Goal: Task Accomplishment & Management: Use online tool/utility

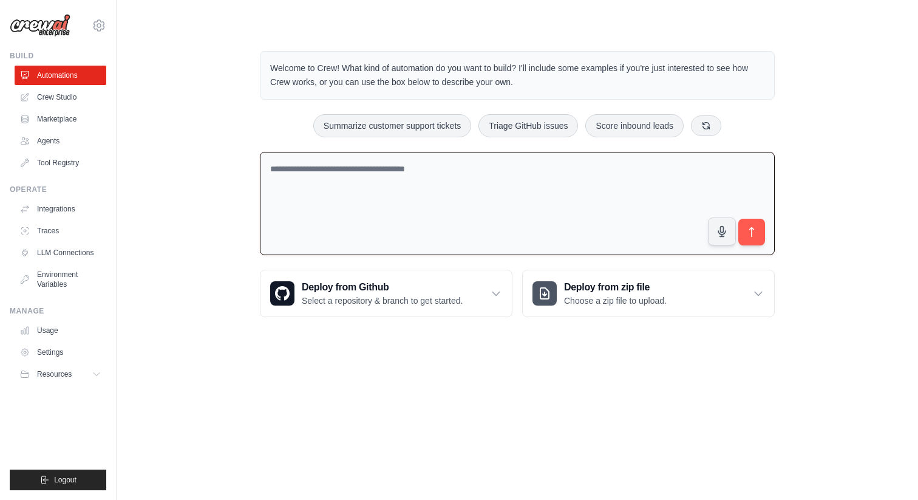
click at [375, 179] on textarea at bounding box center [517, 204] width 515 height 104
click at [245, 112] on div "**********" at bounding box center [517, 184] width 544 height 305
click at [327, 171] on textarea "**********" at bounding box center [517, 204] width 515 height 104
click at [357, 166] on textarea "**********" at bounding box center [517, 204] width 515 height 104
click at [340, 168] on textarea "**********" at bounding box center [517, 204] width 515 height 104
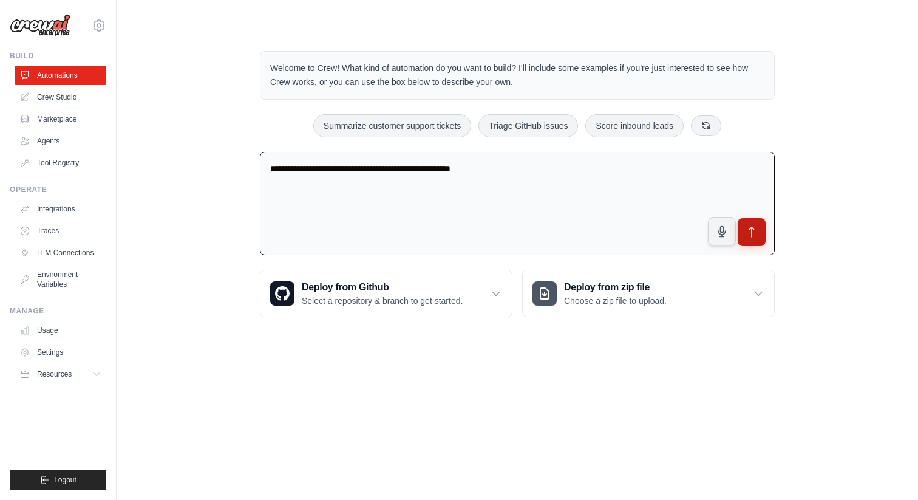
type textarea "**********"
click at [753, 239] on button "submit" at bounding box center [752, 232] width 28 height 28
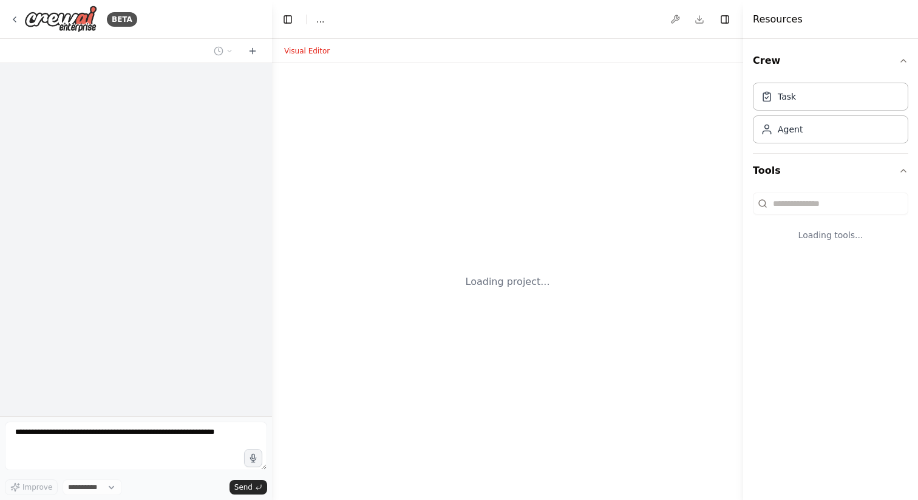
select select "****"
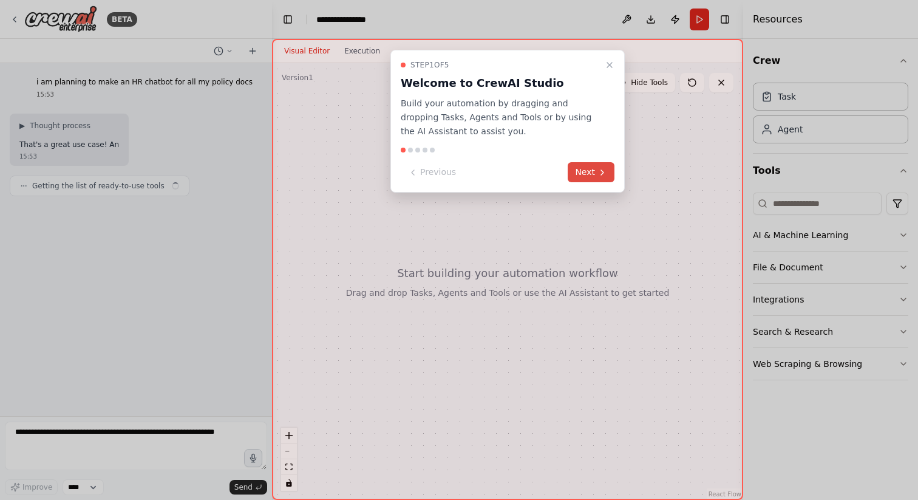
click at [590, 170] on button "Next" at bounding box center [591, 172] width 47 height 20
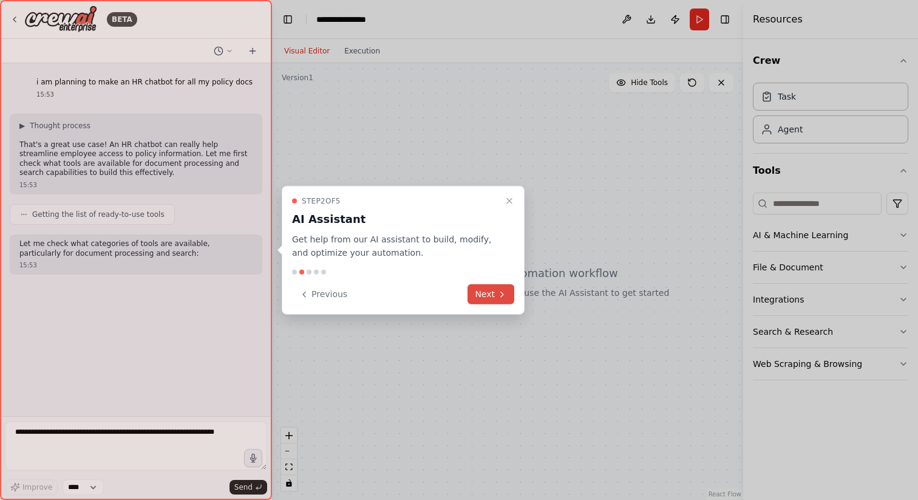
click at [497, 293] on icon at bounding box center [502, 294] width 10 height 10
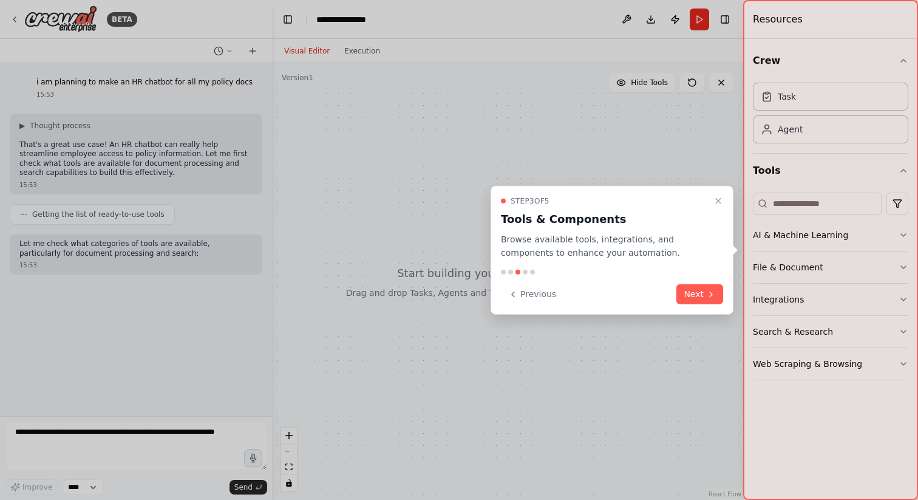
click at [728, 295] on div "Step 3 of 5 Tools & Components Browse available tools, integrations, and compon…" at bounding box center [612, 249] width 243 height 129
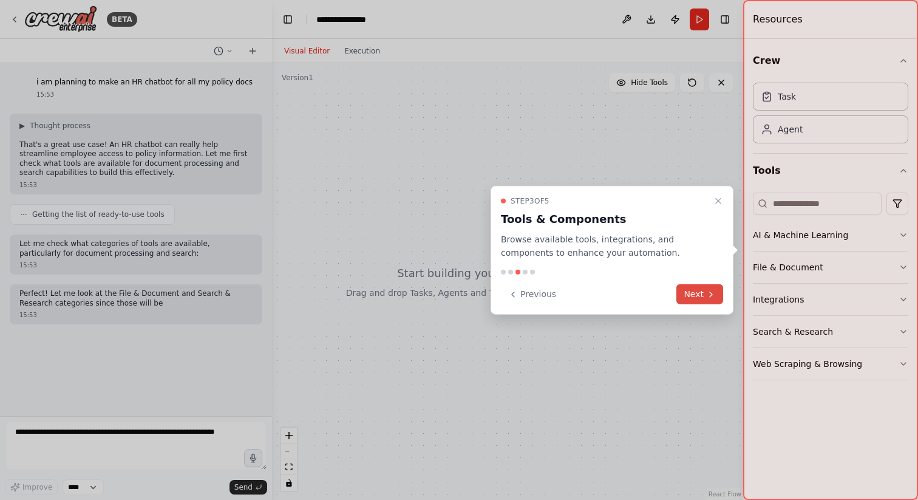
click at [713, 295] on icon at bounding box center [711, 294] width 10 height 10
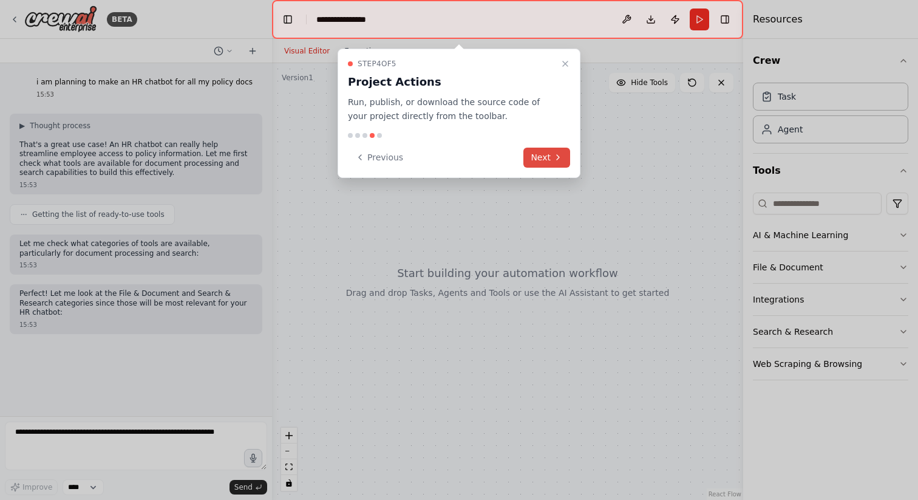
click at [552, 152] on button "Next" at bounding box center [547, 158] width 47 height 20
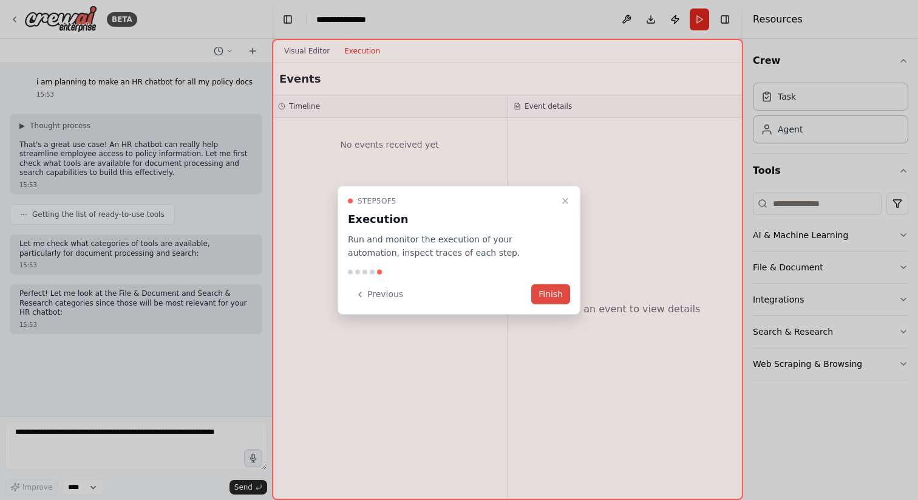
click at [560, 297] on button "Finish" at bounding box center [550, 294] width 39 height 20
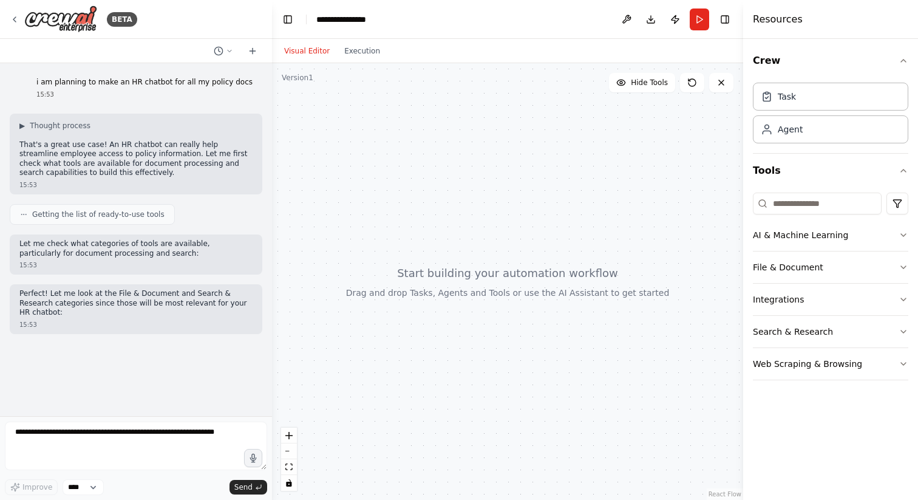
click at [125, 366] on div "i am planning to make an HR chatbot for all my policy docs 15:53 ▶ Thought proc…" at bounding box center [136, 239] width 272 height 353
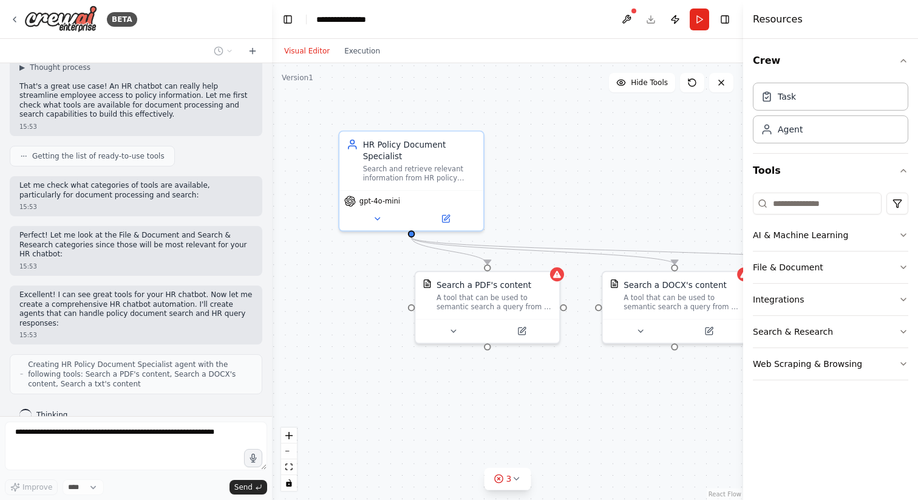
scroll to position [89, 0]
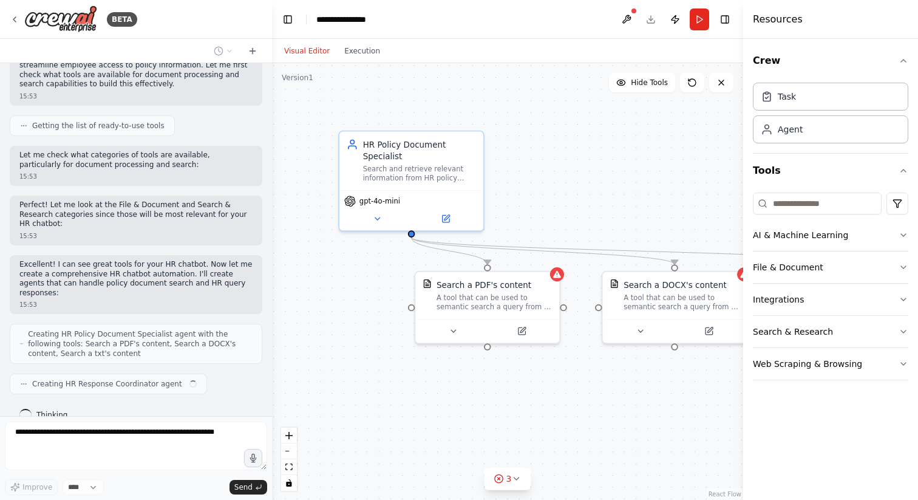
click at [645, 196] on div ".deletable-edge-delete-btn { width: 20px; height: 20px; border: 0px solid #ffff…" at bounding box center [507, 281] width 471 height 437
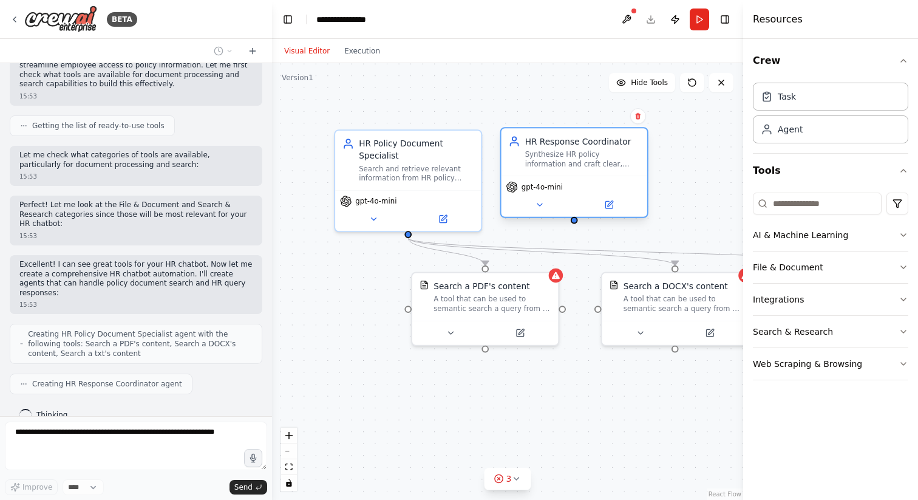
click at [617, 197] on div "gpt-4o-mini" at bounding box center [575, 196] width 146 height 41
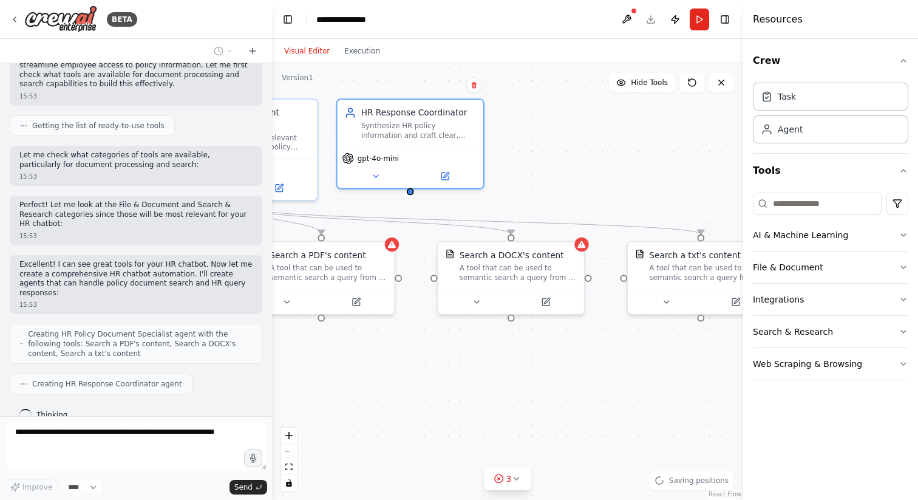
drag, startPoint x: 691, startPoint y: 220, endPoint x: 527, endPoint y: 189, distance: 166.9
click at [527, 189] on div ".deletable-edge-delete-btn { width: 20px; height: 20px; border: 0px solid #ffff…" at bounding box center [507, 281] width 471 height 437
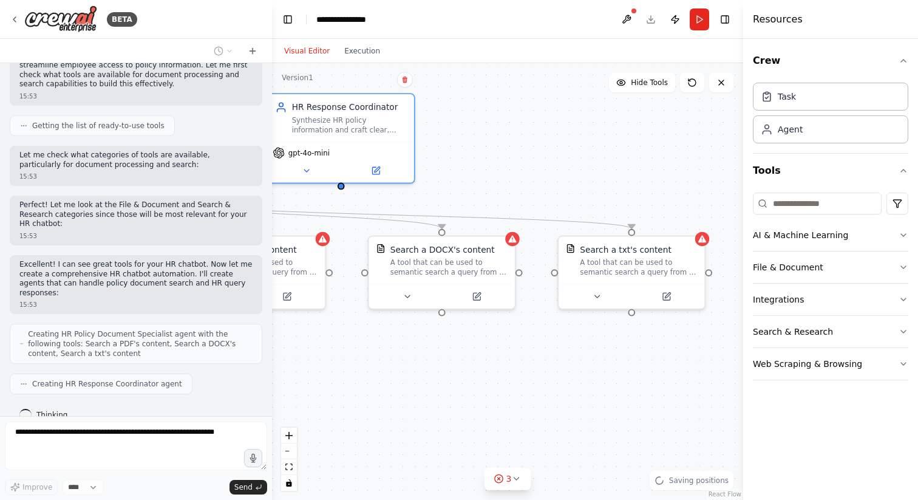
drag, startPoint x: 609, startPoint y: 195, endPoint x: 541, endPoint y: 190, distance: 68.8
click at [540, 190] on div ".deletable-edge-delete-btn { width: 20px; height: 20px; border: 0px solid #ffff…" at bounding box center [507, 281] width 471 height 437
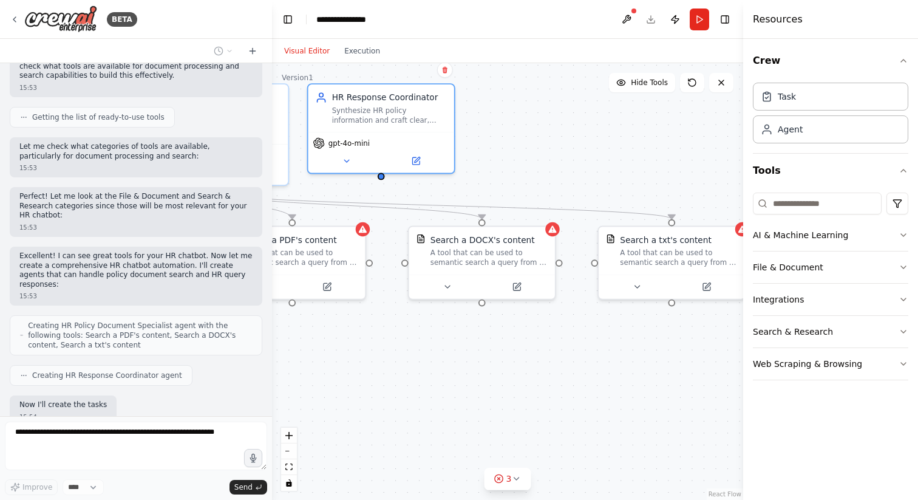
scroll to position [159, 0]
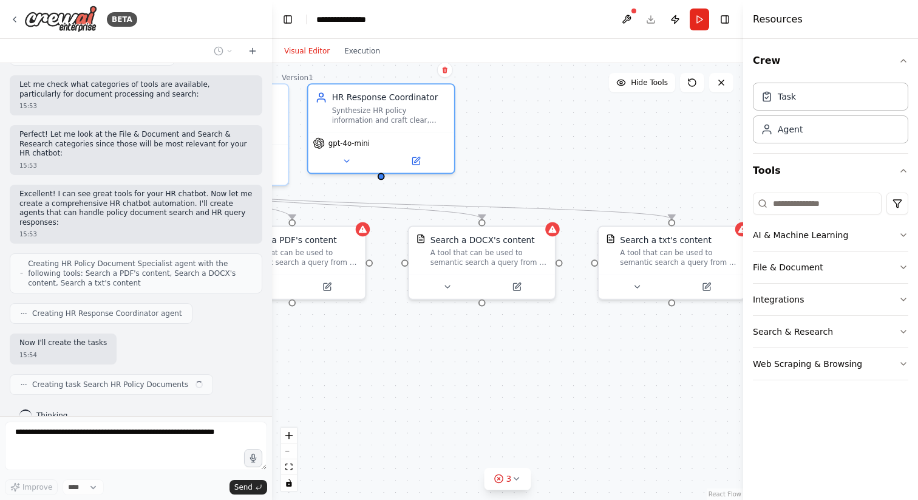
drag, startPoint x: 510, startPoint y: 395, endPoint x: 550, endPoint y: 385, distance: 41.3
click at [550, 385] on div ".deletable-edge-delete-btn { width: 20px; height: 20px; border: 0px solid #ffff…" at bounding box center [507, 281] width 471 height 437
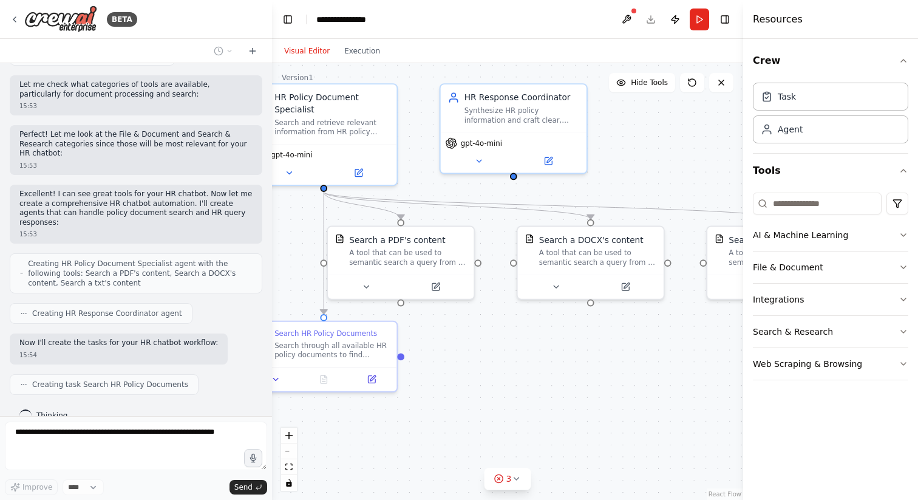
drag, startPoint x: 474, startPoint y: 349, endPoint x: 583, endPoint y: 349, distance: 108.7
click at [583, 349] on div ".deletable-edge-delete-btn { width: 20px; height: 20px; border: 0px solid #ffff…" at bounding box center [507, 281] width 471 height 437
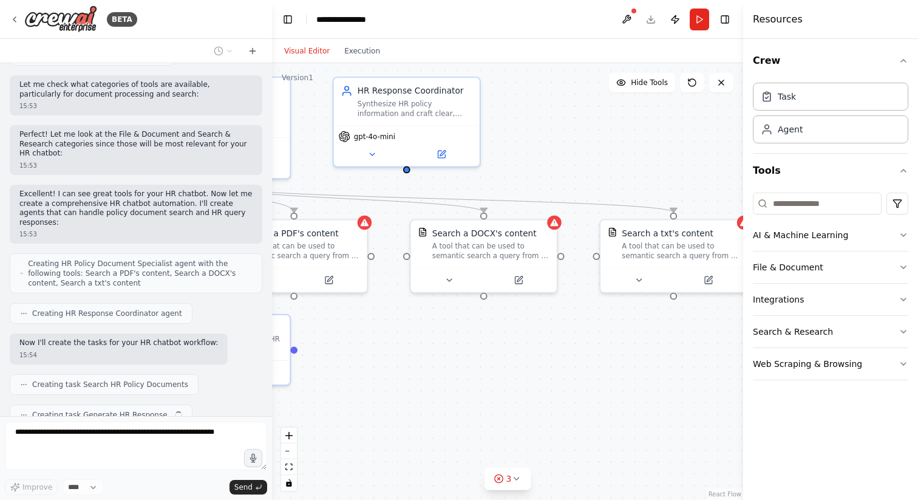
scroll to position [190, 0]
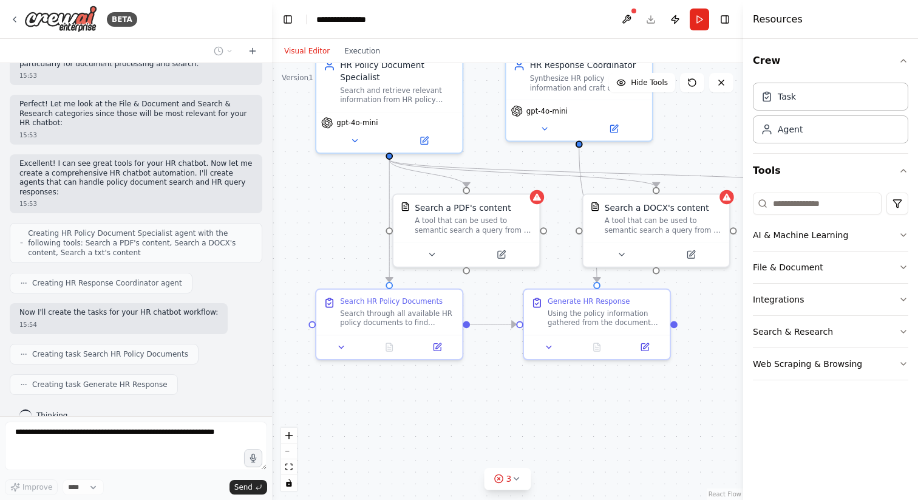
drag, startPoint x: 629, startPoint y: 348, endPoint x: 695, endPoint y: 316, distance: 73.6
click at [695, 316] on div ".deletable-edge-delete-btn { width: 20px; height: 20px; border: 0px solid #ffff…" at bounding box center [507, 281] width 471 height 437
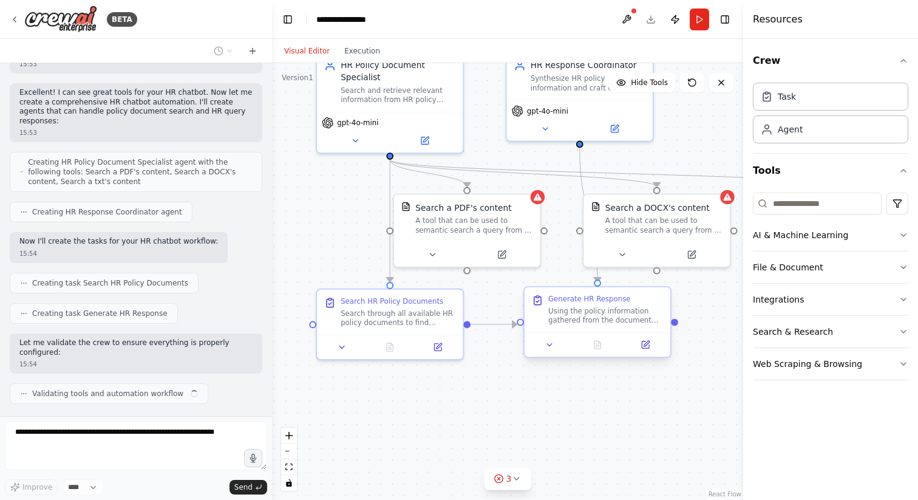
scroll to position [270, 0]
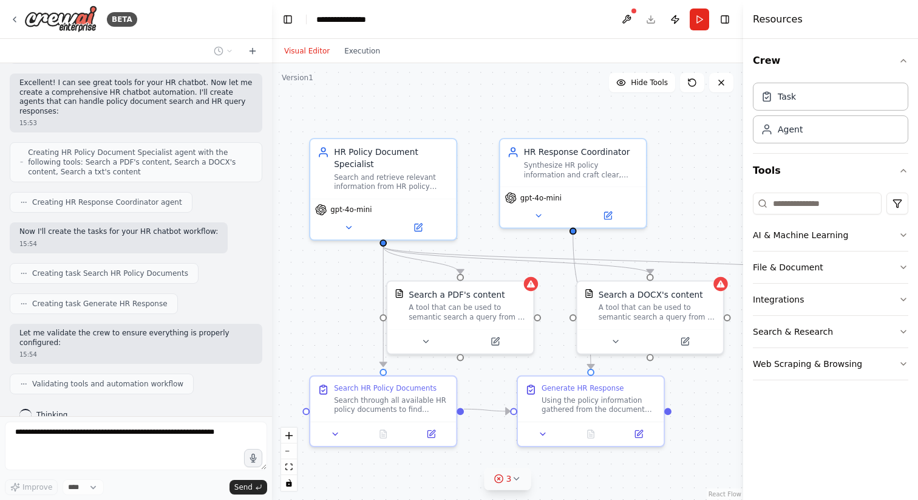
drag, startPoint x: 510, startPoint y: 390, endPoint x: 503, endPoint y: 471, distance: 81.1
click at [503, 471] on div "Version 1 Hide Tools .deletable-edge-delete-btn { width: 20px; height: 20px; bo…" at bounding box center [507, 281] width 471 height 437
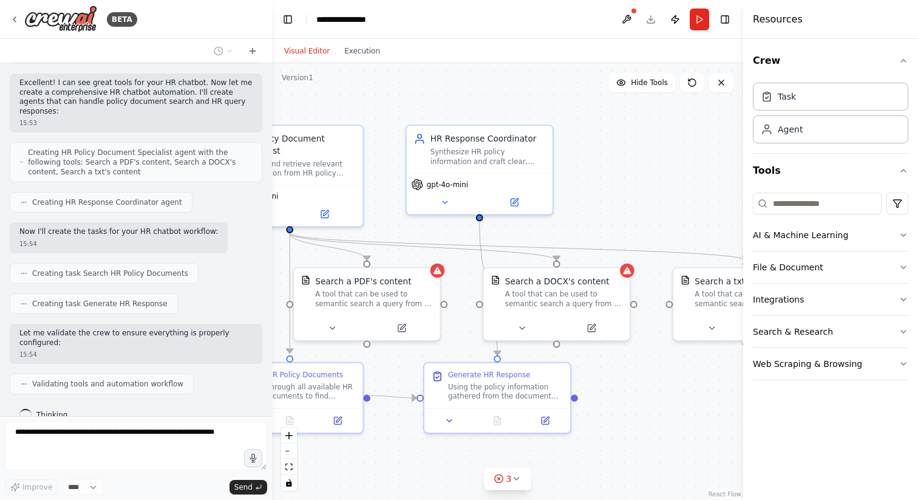
drag, startPoint x: 473, startPoint y: 108, endPoint x: 380, endPoint y: 100, distance: 93.2
click at [380, 100] on div ".deletable-edge-delete-btn { width: 20px; height: 20px; border: 0px solid #ffff…" at bounding box center [507, 281] width 471 height 437
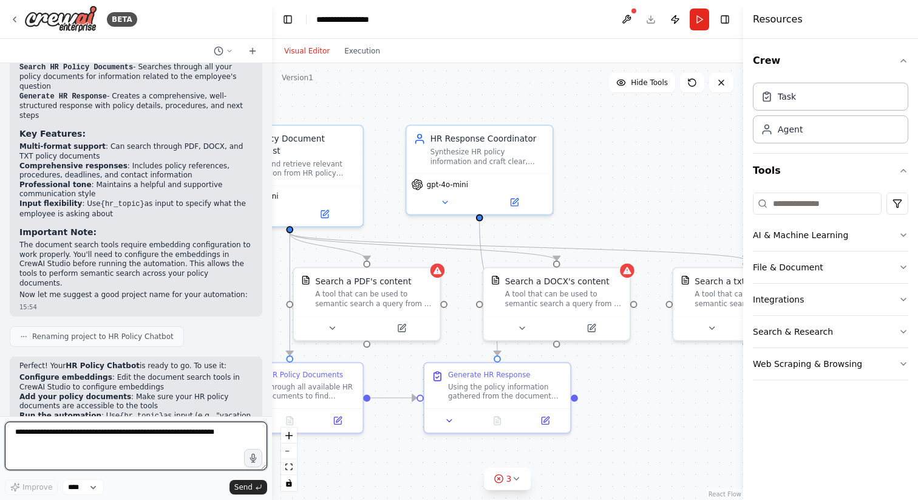
scroll to position [750, 0]
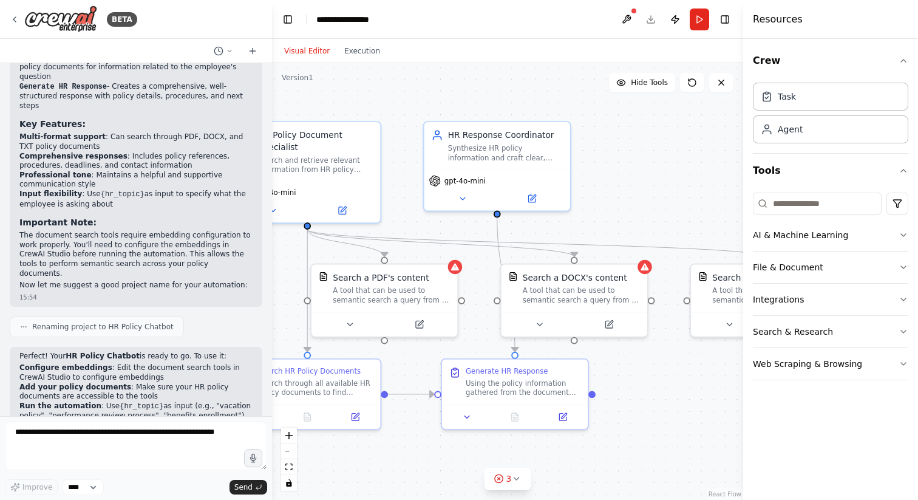
drag, startPoint x: 650, startPoint y: 156, endPoint x: 728, endPoint y: 135, distance: 80.4
click at [728, 135] on div ".deletable-edge-delete-btn { width: 20px; height: 20px; border: 0px solid #ffff…" at bounding box center [507, 281] width 471 height 437
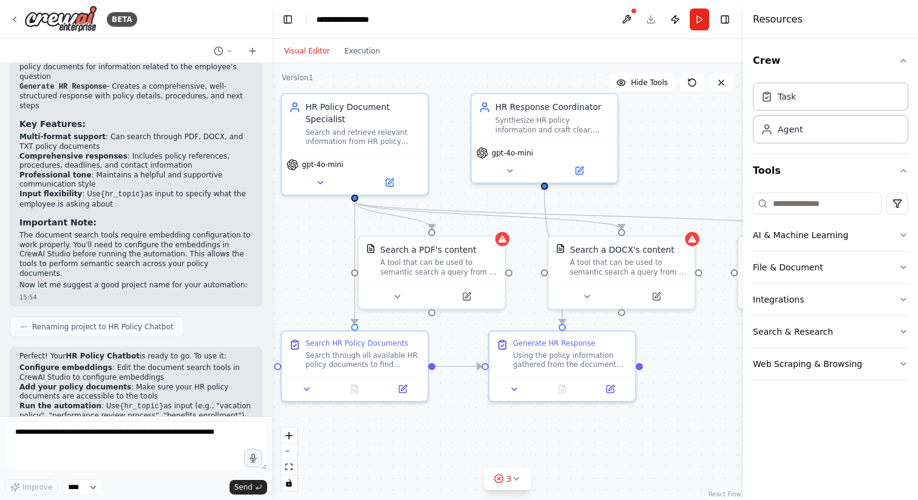
drag, startPoint x: 675, startPoint y: 168, endPoint x: 662, endPoint y: 156, distance: 17.2
click at [662, 156] on div ".deletable-edge-delete-btn { width: 20px; height: 20px; border: 0px solid #ffff…" at bounding box center [507, 281] width 471 height 437
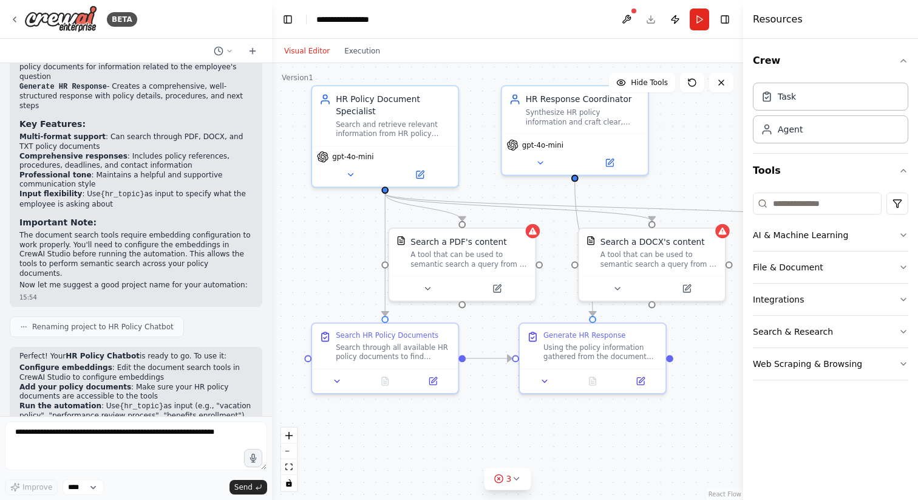
drag, startPoint x: 685, startPoint y: 166, endPoint x: 716, endPoint y: 159, distance: 31.2
click at [716, 159] on div ".deletable-edge-delete-btn { width: 20px; height: 20px; border: 0px solid #ffff…" at bounding box center [507, 281] width 471 height 437
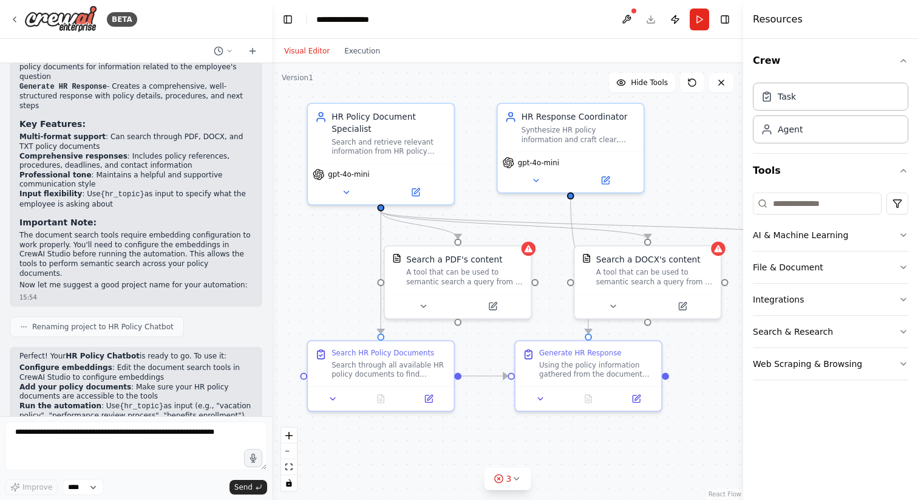
drag, startPoint x: 330, startPoint y: 266, endPoint x: 326, endPoint y: 284, distance: 18.1
click at [326, 284] on div ".deletable-edge-delete-btn { width: 20px; height: 20px; border: 0px solid #ffff…" at bounding box center [507, 281] width 471 height 437
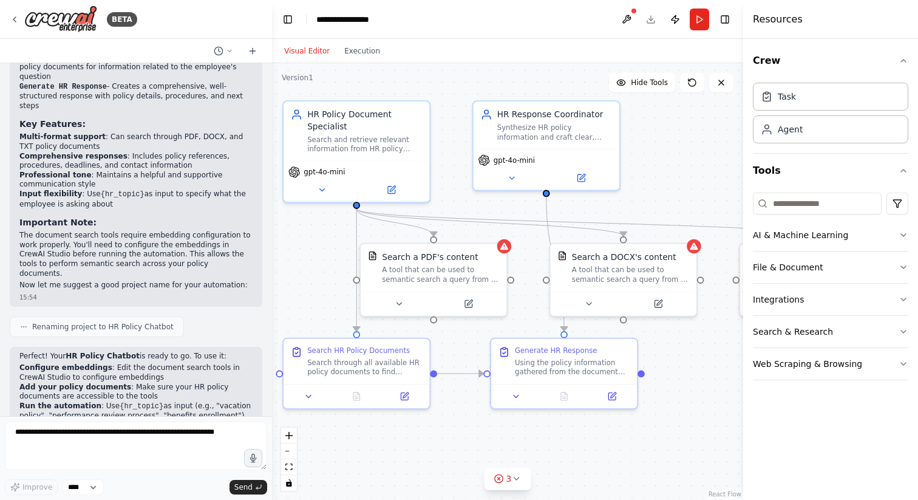
drag, startPoint x: 701, startPoint y: 177, endPoint x: 677, endPoint y: 175, distance: 24.4
click at [677, 175] on div ".deletable-edge-delete-btn { width: 20px; height: 20px; border: 0px solid #ffff…" at bounding box center [507, 281] width 471 height 437
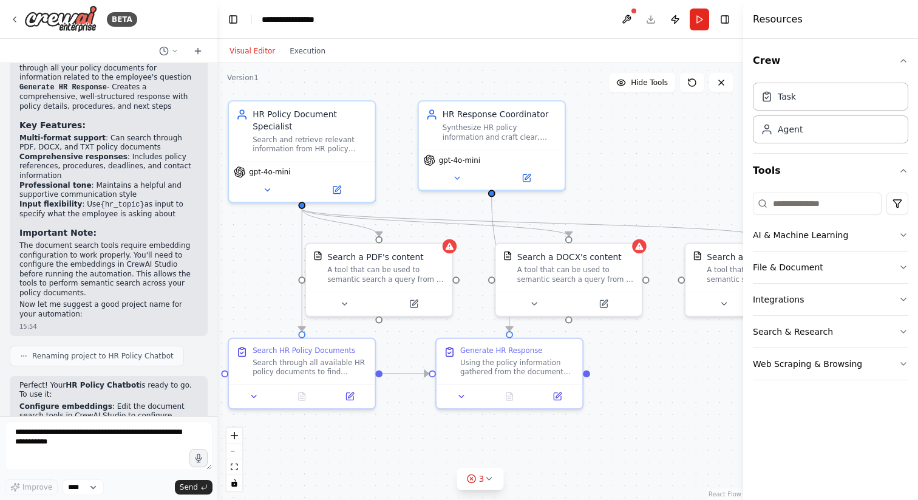
scroll to position [854, 0]
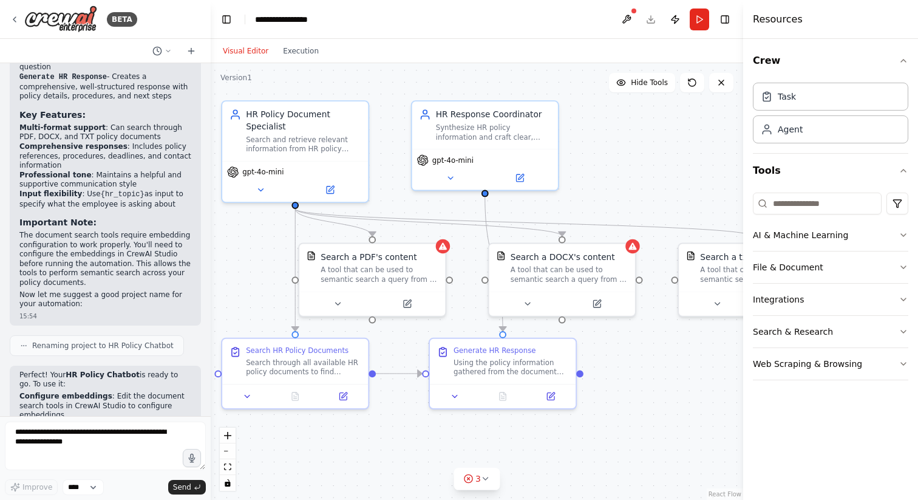
drag, startPoint x: 271, startPoint y: 165, endPoint x: 211, endPoint y: 169, distance: 60.2
click at [211, 169] on div "BETA i am planning to make an HR chatbot for all my policy docs 15:53 ▶ Thought…" at bounding box center [459, 250] width 918 height 500
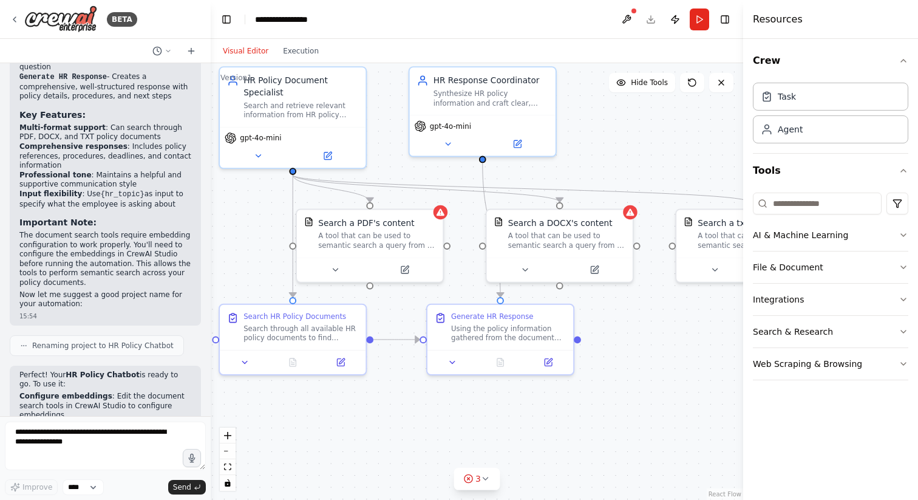
drag, startPoint x: 666, startPoint y: 185, endPoint x: 663, endPoint y: 151, distance: 33.5
click at [663, 151] on div ".deletable-edge-delete-btn { width: 20px; height: 20px; border: 0px solid #ffff…" at bounding box center [477, 281] width 533 height 437
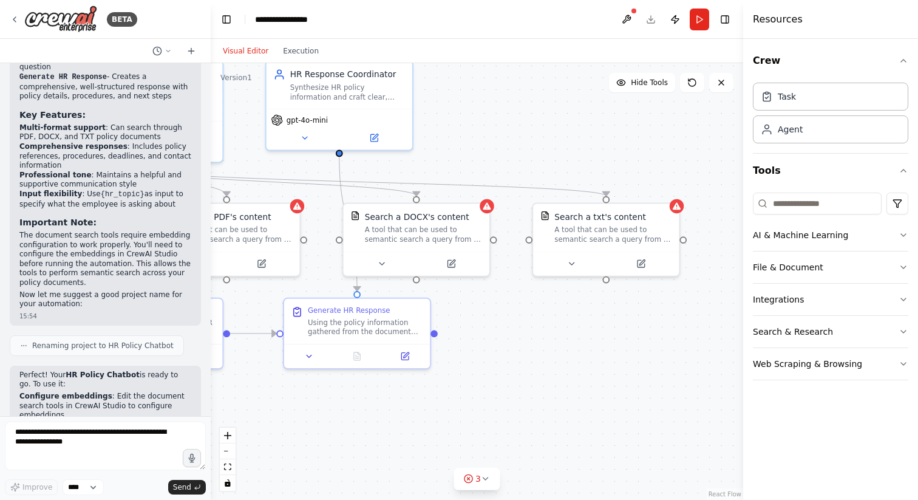
drag, startPoint x: 691, startPoint y: 347, endPoint x: 551, endPoint y: 340, distance: 139.9
click at [551, 340] on div ".deletable-edge-delete-btn { width: 20px; height: 20px; border: 0px solid #ffff…" at bounding box center [477, 281] width 533 height 437
click at [785, 270] on button "File & Document" at bounding box center [831, 267] width 156 height 32
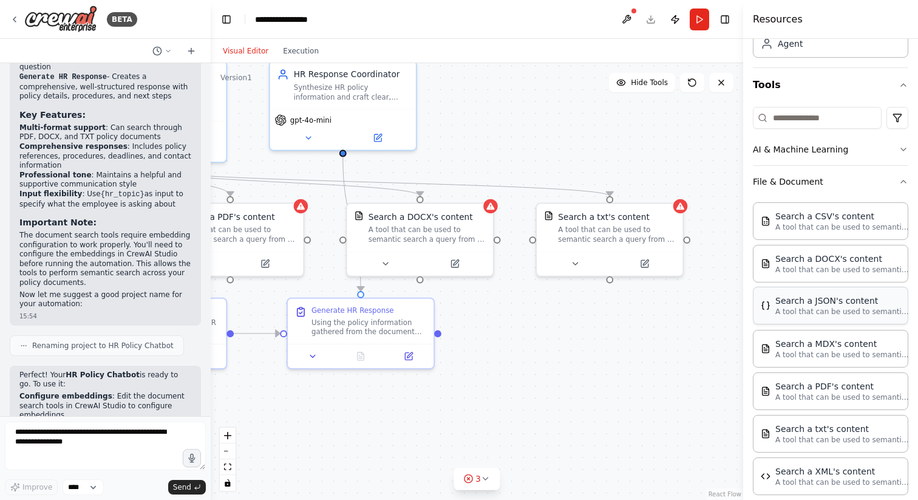
scroll to position [64, 0]
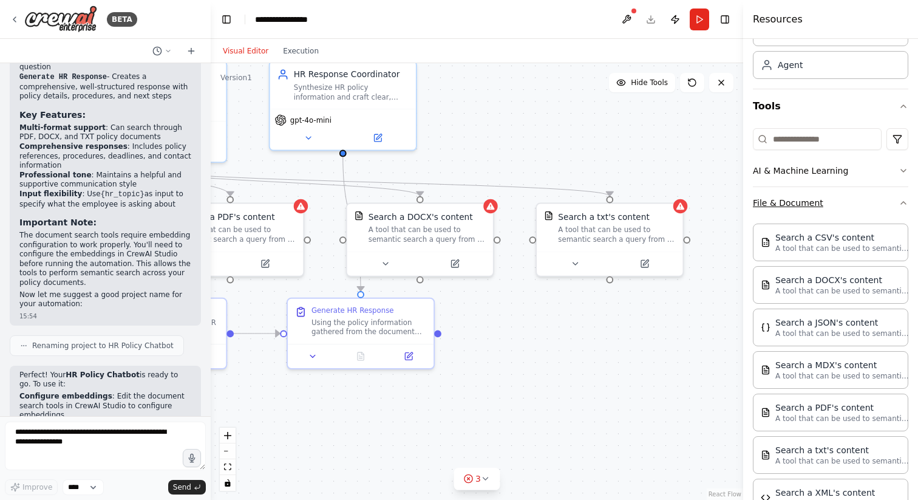
click at [867, 200] on button "File & Document" at bounding box center [831, 203] width 156 height 32
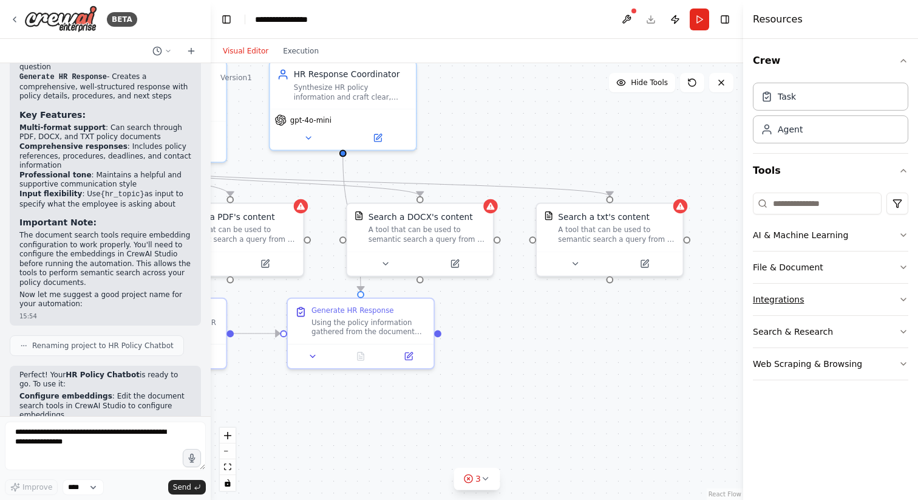
click at [871, 306] on button "Integrations" at bounding box center [831, 300] width 156 height 32
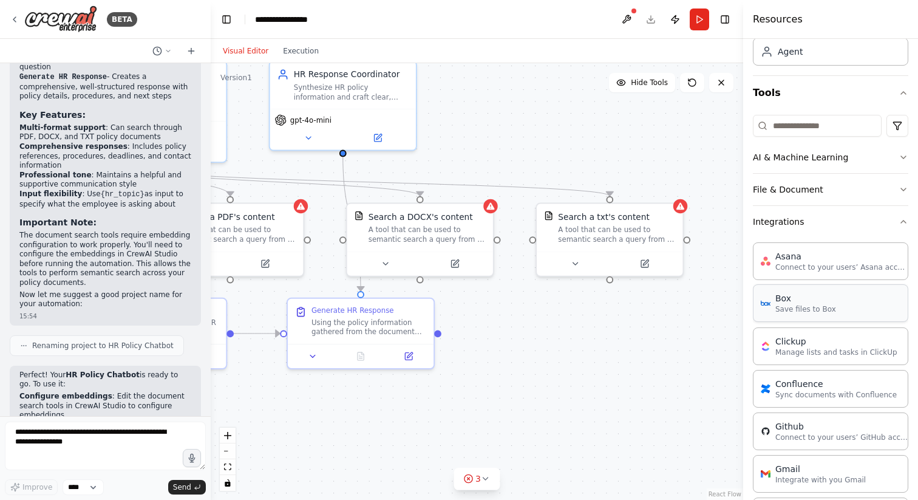
scroll to position [46, 0]
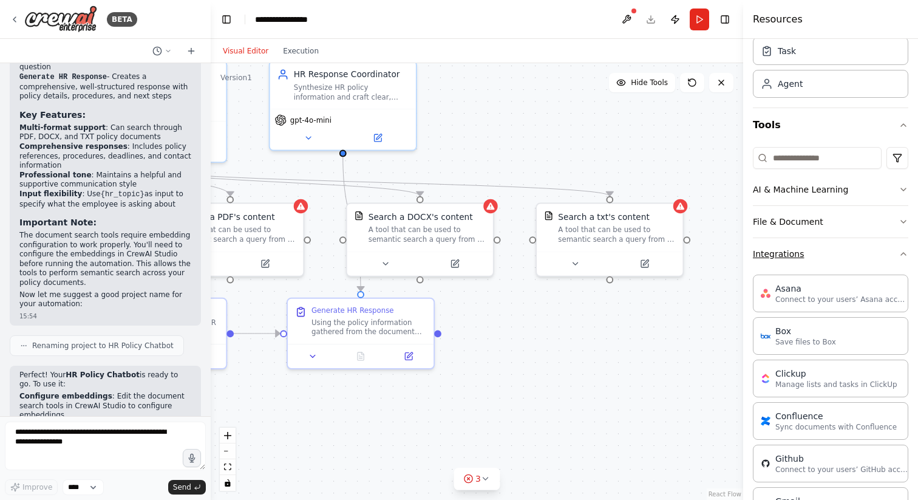
click at [863, 264] on button "Integrations" at bounding box center [831, 254] width 156 height 32
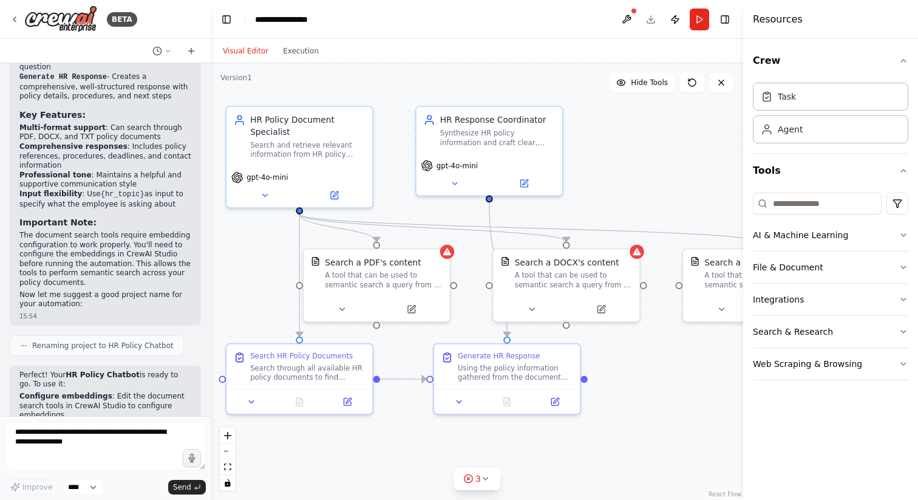
drag, startPoint x: 482, startPoint y: 335, endPoint x: 629, endPoint y: 381, distance: 153.3
click at [629, 381] on div ".deletable-edge-delete-btn { width: 20px; height: 20px; border: 0px solid #ffff…" at bounding box center [477, 281] width 533 height 437
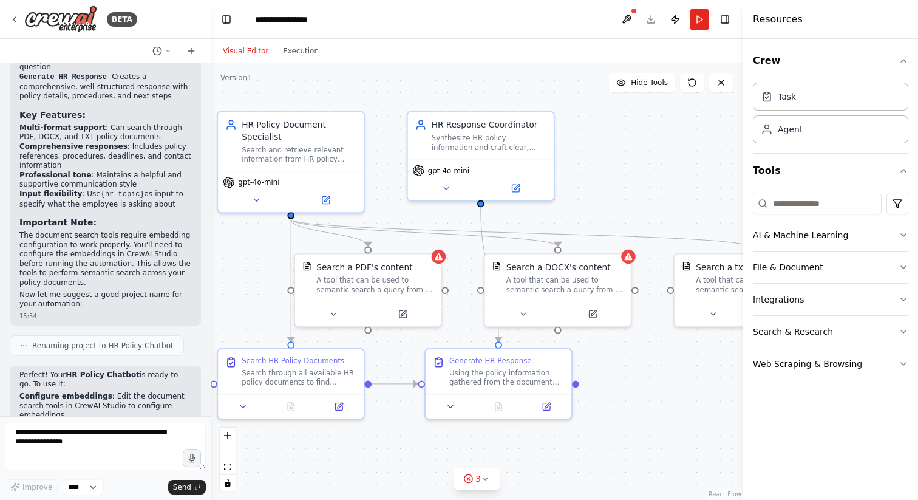
drag, startPoint x: 614, startPoint y: 174, endPoint x: 606, endPoint y: 179, distance: 9.8
click at [606, 179] on div ".deletable-edge-delete-btn { width: 20px; height: 20px; border: 0px solid #ffff…" at bounding box center [477, 281] width 533 height 437
